Goal: Obtain resource: Download file/media

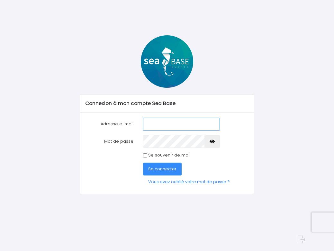
type input "cc600@free.fr"
click at [162, 171] on span "Se connecter" at bounding box center [162, 169] width 28 height 6
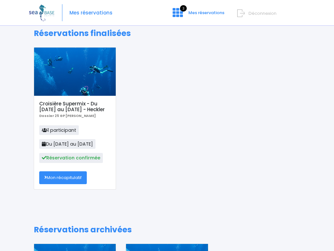
scroll to position [31, 0]
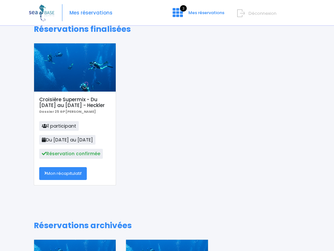
click at [70, 180] on link "Mon récapitulatif" at bounding box center [63, 173] width 48 height 13
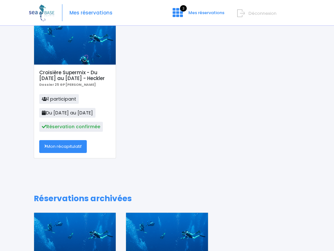
scroll to position [58, 0]
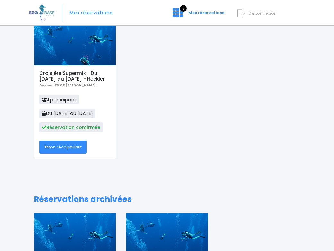
click at [69, 152] on link "Mon récapitulatif" at bounding box center [63, 147] width 48 height 13
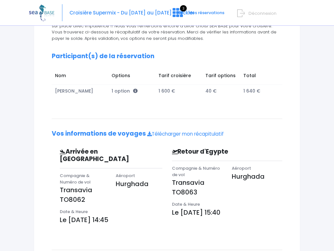
scroll to position [88, 0]
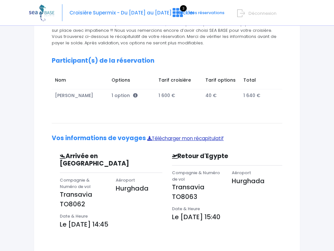
click at [185, 137] on link "Télécharger mon récapitulatif" at bounding box center [185, 138] width 76 height 7
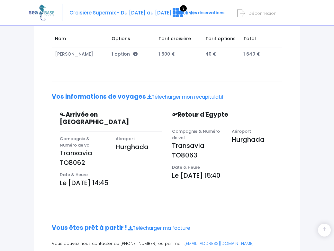
scroll to position [129, 0]
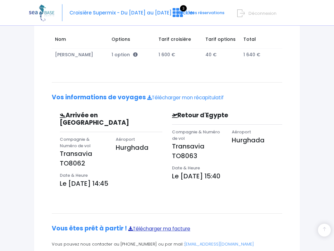
click at [174, 225] on link "Télécharger ma facture" at bounding box center [159, 228] width 62 height 7
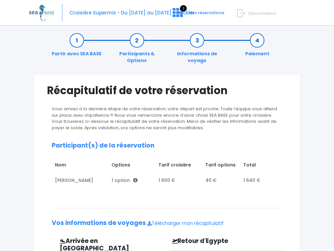
scroll to position [10, 0]
